Goal: Transaction & Acquisition: Subscribe to service/newsletter

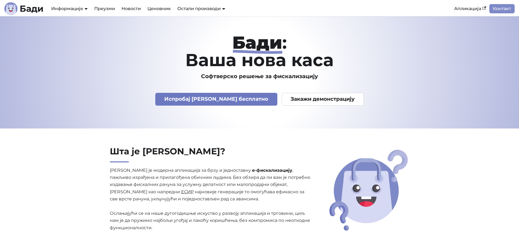
click at [202, 97] on link "Испробај [PERSON_NAME] бесплатно" at bounding box center [216, 99] width 122 height 13
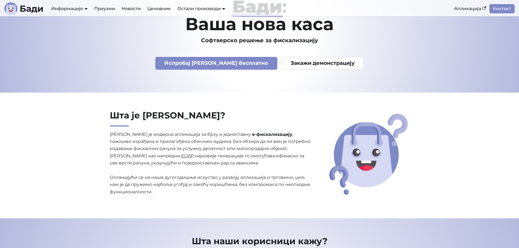
scroll to position [27, 0]
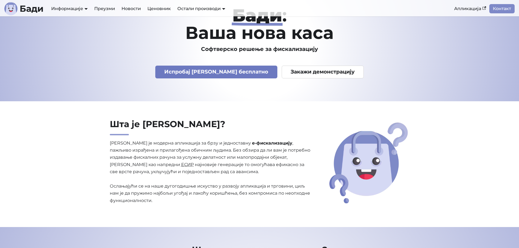
click at [208, 72] on link "Испробај [PERSON_NAME] бесплатно" at bounding box center [216, 72] width 122 height 13
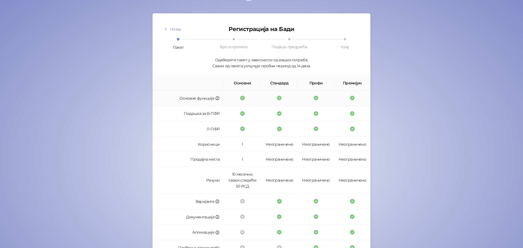
scroll to position [107, 0]
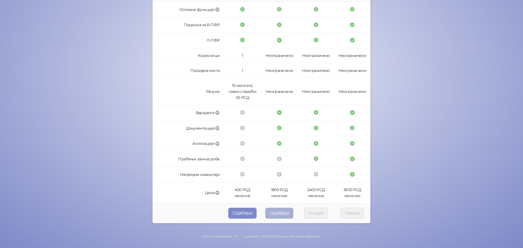
click at [277, 214] on button "Одабери" at bounding box center [279, 213] width 28 height 11
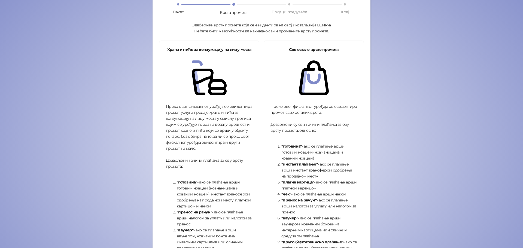
scroll to position [39, 0]
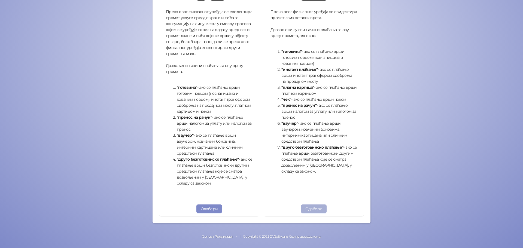
click at [313, 212] on button "Одабери" at bounding box center [314, 208] width 26 height 9
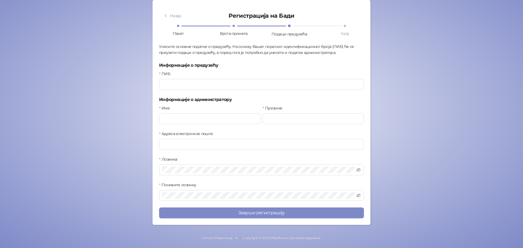
scroll to position [33, 0]
